Goal: Transaction & Acquisition: Subscribe to service/newsletter

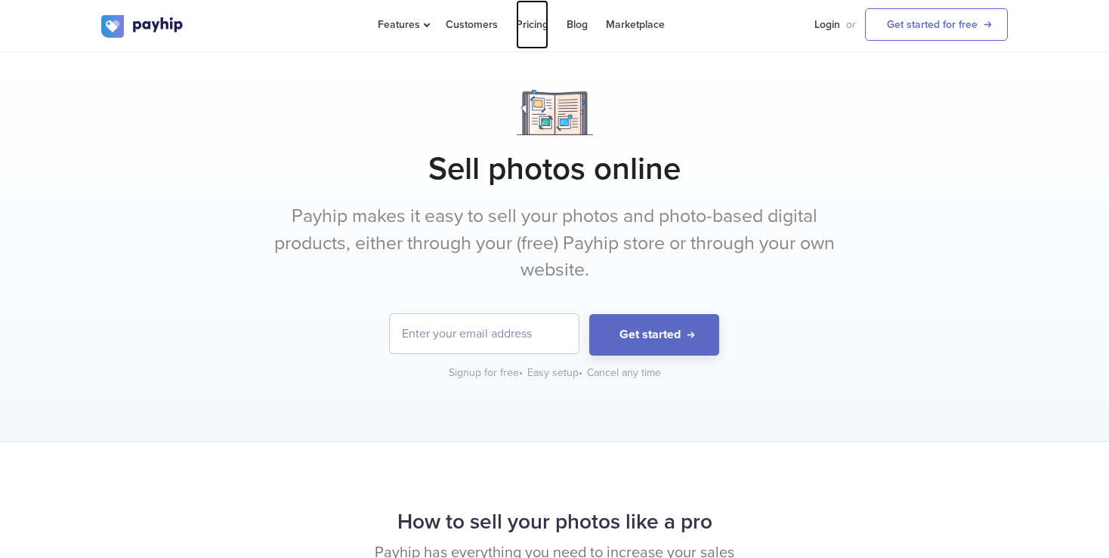
click at [539, 29] on link "Pricing" at bounding box center [532, 24] width 32 height 49
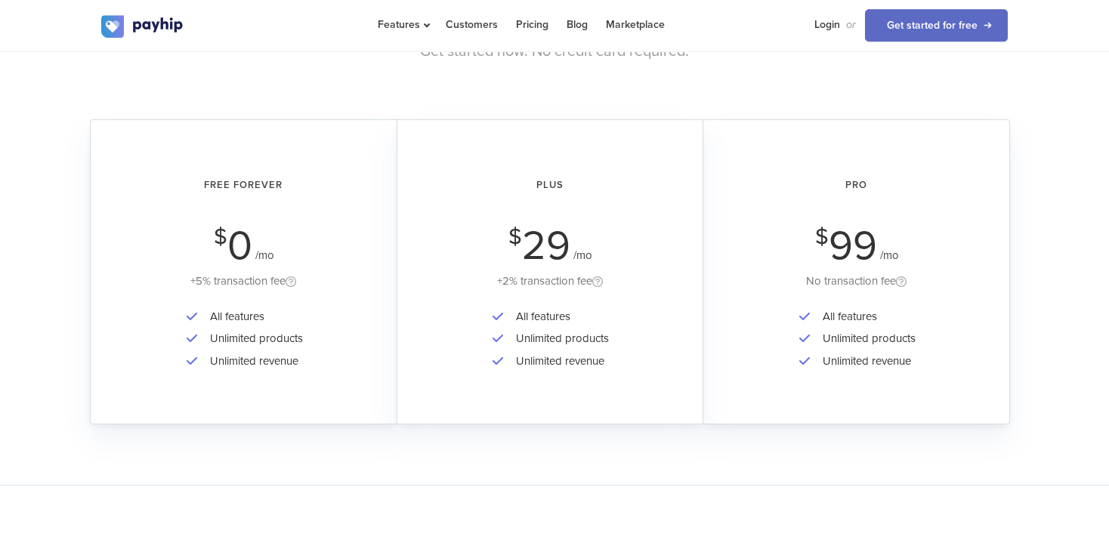
scroll to position [2329, 0]
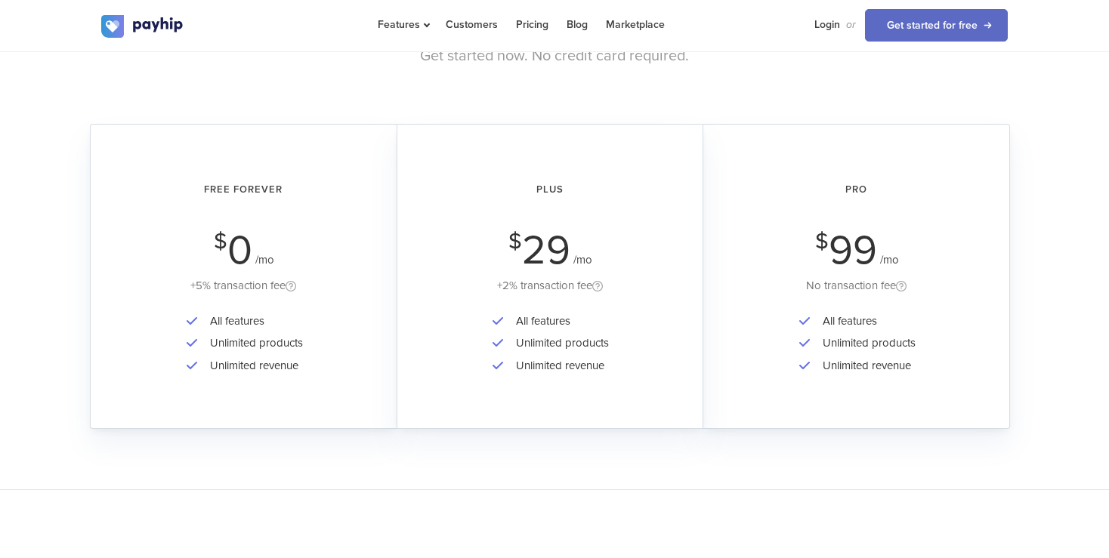
click at [205, 357] on li "Unlimited revenue" at bounding box center [252, 366] width 100 height 22
click at [947, 29] on link "Get started for free" at bounding box center [936, 25] width 143 height 32
